Goal: Task Accomplishment & Management: Use online tool/utility

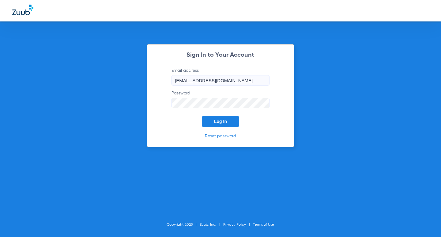
click at [232, 122] on button "Log In" at bounding box center [220, 121] width 37 height 11
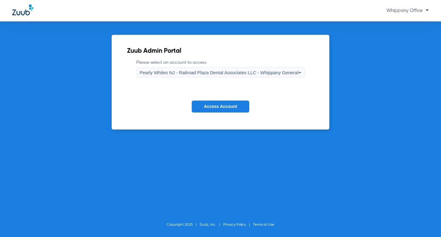
click at [274, 75] on div "Pearly Whites NJ - Railroad Plaza Dental Associates LLC - Whippany General" at bounding box center [219, 72] width 159 height 10
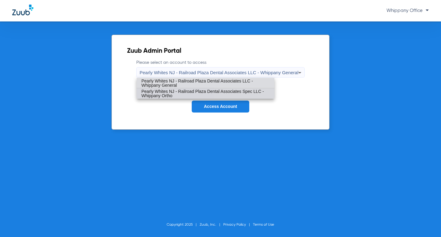
click at [264, 89] on span "Pearly Whites NJ - Railroad Plaza Dental Associates Spec LLC - Whippany Ortho" at bounding box center [205, 93] width 128 height 9
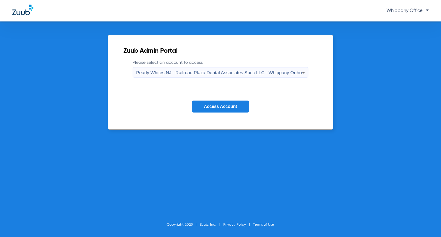
click at [230, 105] on span "Access Account" at bounding box center [220, 106] width 33 height 5
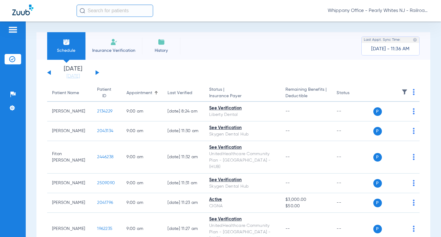
click at [96, 72] on button at bounding box center [98, 72] width 4 height 5
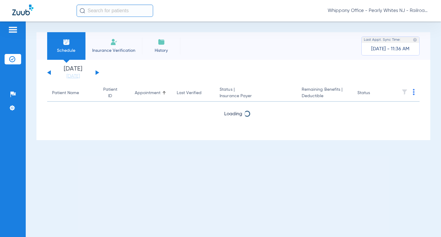
click at [96, 72] on button at bounding box center [98, 72] width 4 height 5
click at [50, 73] on button at bounding box center [49, 72] width 4 height 5
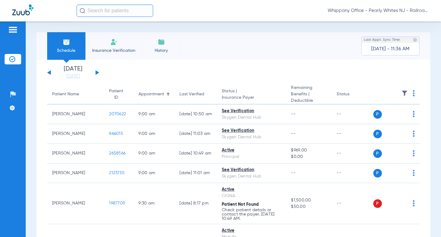
click at [413, 94] on img at bounding box center [414, 93] width 2 height 6
click at [375, 116] on span "Verify All" at bounding box center [385, 117] width 37 height 4
